Goal: Task Accomplishment & Management: Use online tool/utility

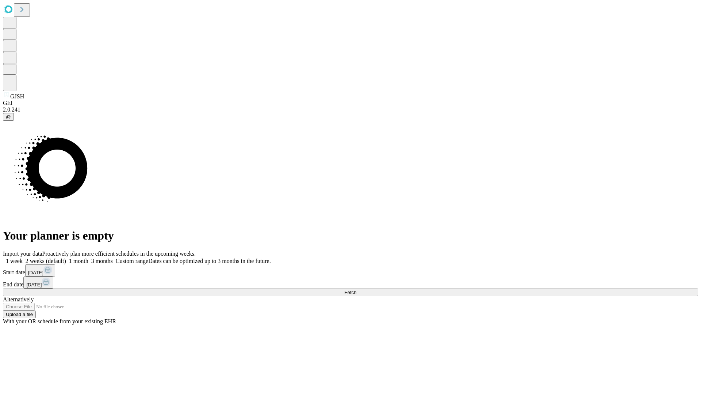
click at [357, 289] on span "Fetch" at bounding box center [350, 291] width 12 height 5
